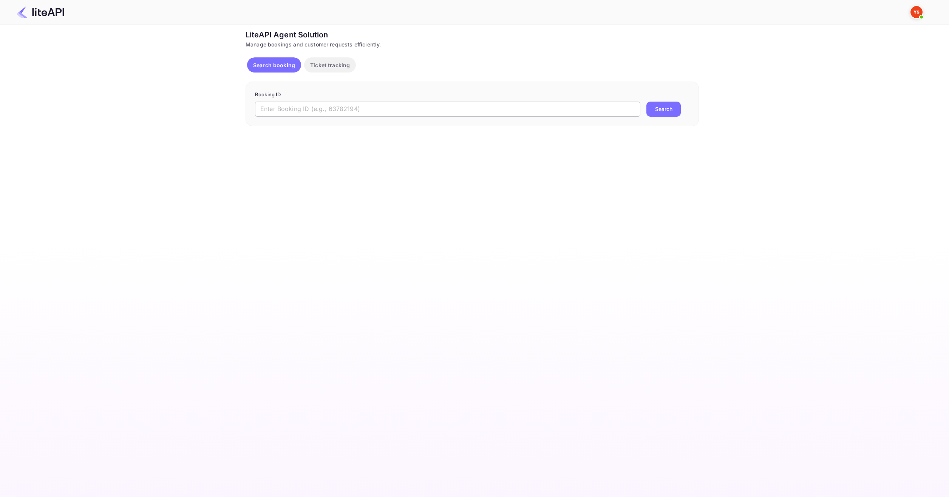
click at [378, 107] on input "text" at bounding box center [447, 109] width 385 height 15
paste input "8823299"
type input "8823299"
click at [655, 132] on main "Ticket Affiliate URL [URL][DOMAIN_NAME] Business partner name Nuitee Travel Cus…" at bounding box center [474, 261] width 949 height 473
click at [658, 104] on button "Search" at bounding box center [663, 109] width 34 height 15
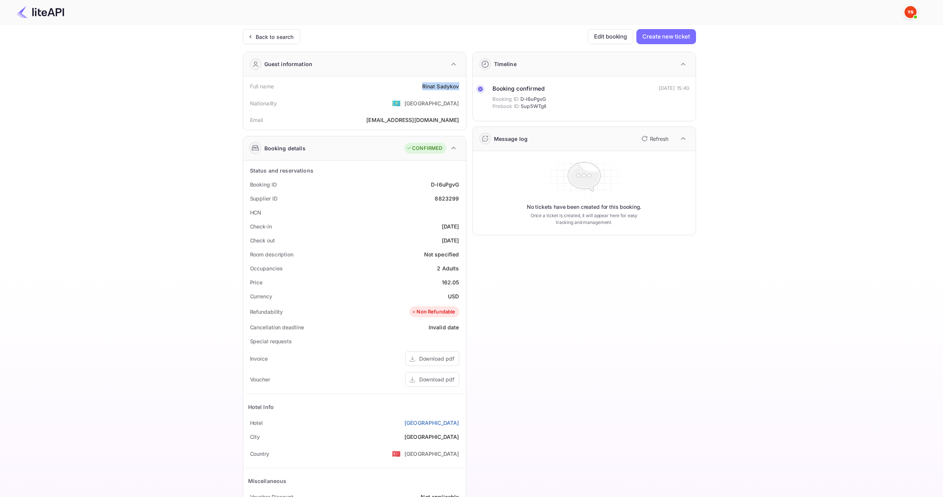
drag, startPoint x: 417, startPoint y: 87, endPoint x: 463, endPoint y: 90, distance: 46.5
click at [463, 90] on div "Full name [PERSON_NAME] Nationality 🇰🇿 [DEMOGRAPHIC_DATA] Email [EMAIL_ADDRESS]…" at bounding box center [354, 103] width 223 height 54
copy div "[PERSON_NAME]"
drag, startPoint x: 439, startPoint y: 280, endPoint x: 462, endPoint y: 280, distance: 23.0
click at [462, 280] on div "Price 162.05" at bounding box center [354, 282] width 217 height 14
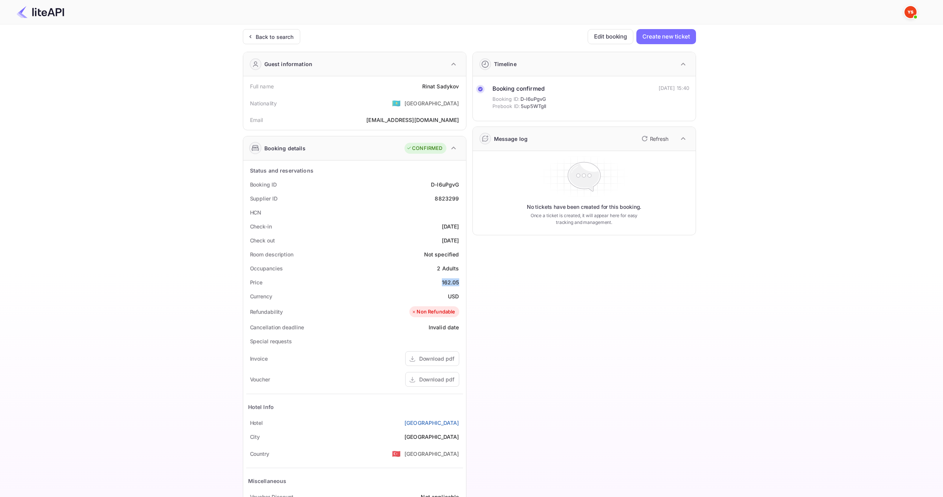
copy div "162.05"
click at [452, 297] on div "USD" at bounding box center [453, 296] width 11 height 8
copy div "USD"
